Goal: Task Accomplishment & Management: Manage account settings

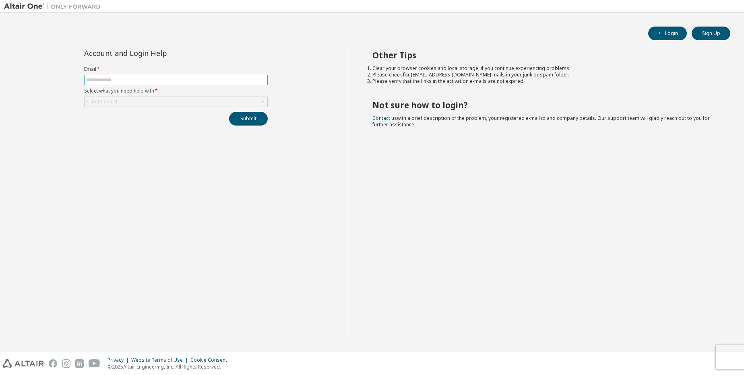
click at [133, 78] on input "text" at bounding box center [175, 80] width 179 height 6
type input "**********"
click at [152, 97] on div "Click to select" at bounding box center [176, 102] width 183 height 10
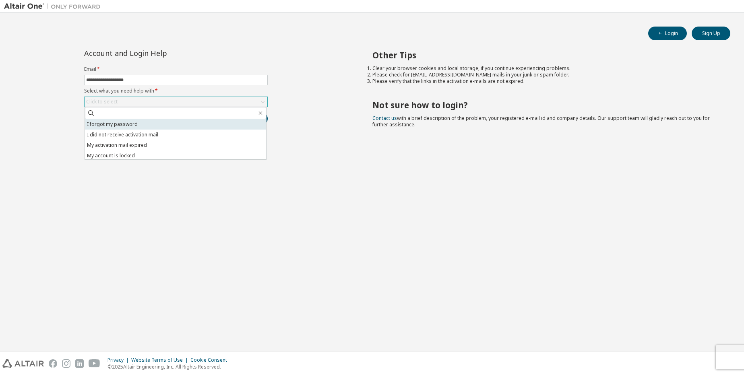
click at [161, 122] on li "I forgot my password" at bounding box center [175, 124] width 181 height 10
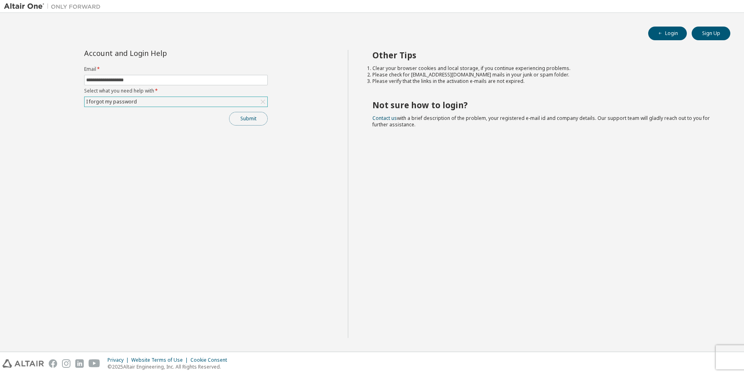
click at [248, 115] on button "Submit" at bounding box center [248, 119] width 39 height 14
click at [730, 354] on div "Please contact Altair support for assistance." at bounding box center [676, 356] width 117 height 23
click at [169, 110] on div "Account and Login Help Email * Select what you need help with * Click to select…" at bounding box center [175, 88] width 193 height 76
click at [153, 92] on label "Select what you need help with *" at bounding box center [175, 91] width 183 height 6
click at [154, 95] on form "Email * Select what you need help with * Click to select" at bounding box center [175, 86] width 183 height 41
